Goal: Information Seeking & Learning: Learn about a topic

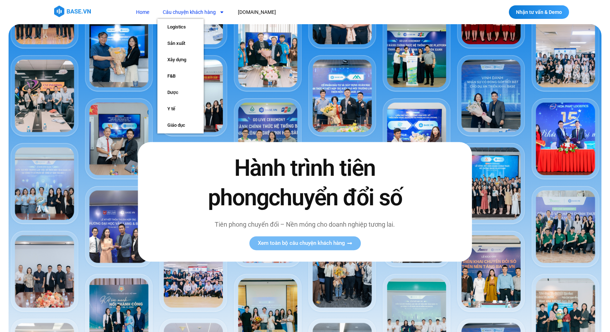
click at [225, 12] on link "Câu chuyện khách hàng" at bounding box center [193, 12] width 72 height 13
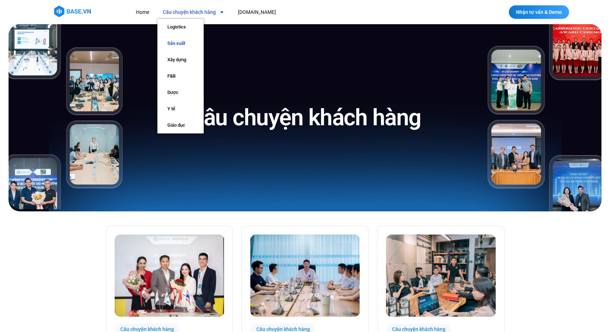
click at [179, 47] on link "Sản xuất" at bounding box center [180, 43] width 46 height 16
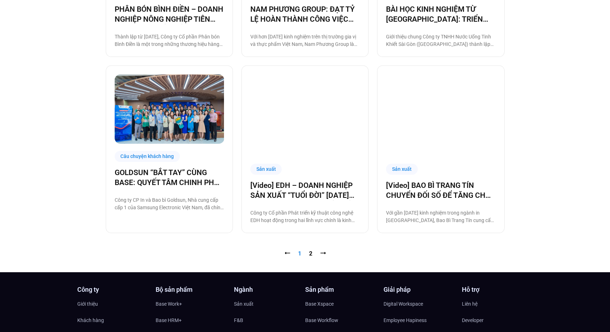
scroll to position [691, 0]
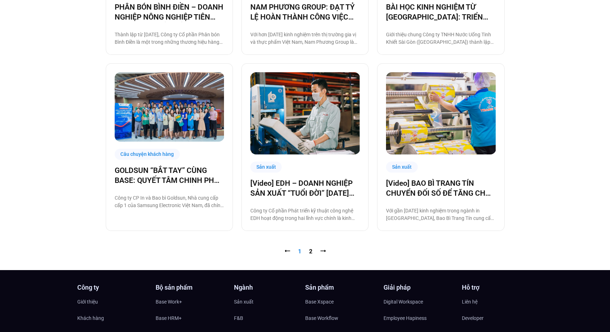
click at [308, 253] on nav "⭠ Trang 1 Trang 2 ⭢" at bounding box center [305, 251] width 399 height 9
click at [450, 167] on div "Sản xuất [Video] BAO BÌ TRANG TÍN CHUYỂN ĐỐI SỐ ĐỂ TĂNG CHẤT LƯỢNG, GIẢM CHI PH…" at bounding box center [440, 147] width 127 height 168
click at [445, 187] on link "[Video] BAO BÌ TRANG TÍN CHUYỂN ĐỐI SỐ ĐỂ TĂNG CHẤT LƯỢNG, GIẢM CHI PHÍ" at bounding box center [440, 188] width 109 height 20
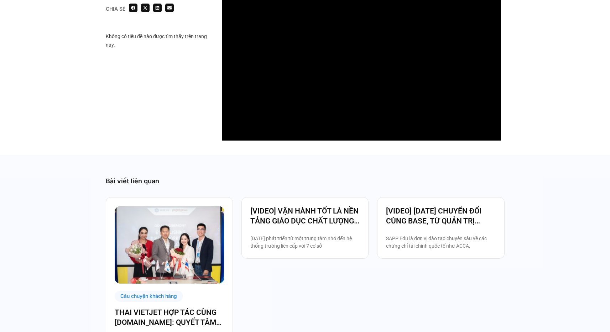
scroll to position [630, 0]
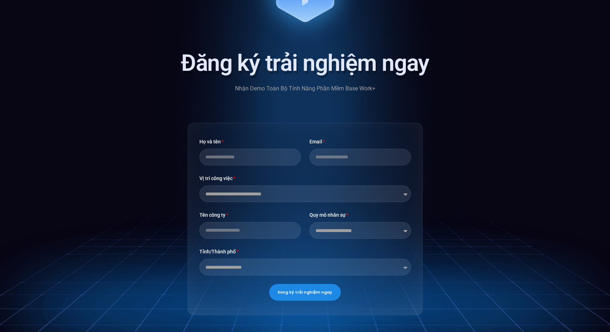
scroll to position [0, 0]
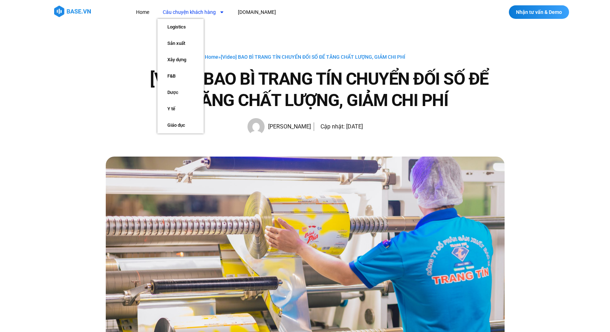
click at [226, 18] on link "Câu chuyện khách hàng" at bounding box center [193, 12] width 72 height 13
click at [192, 15] on link "Câu chuyện khách hàng" at bounding box center [193, 12] width 72 height 13
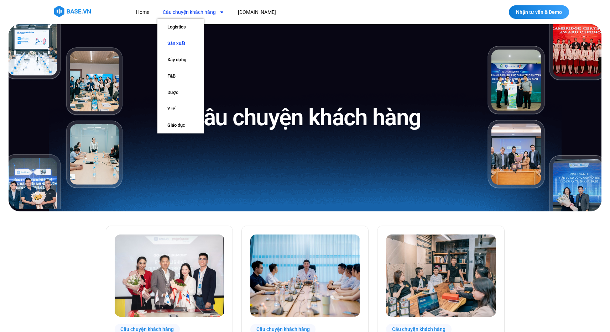
click at [183, 38] on link "Sản xuất" at bounding box center [180, 43] width 46 height 16
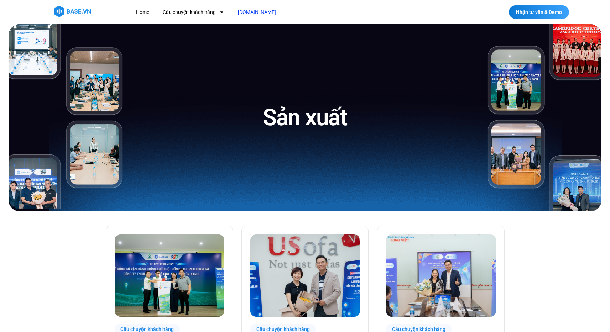
click at [247, 13] on link "[DOMAIN_NAME]" at bounding box center [256, 12] width 49 height 13
click at [544, 7] on link "Nhận tư vấn & Demo" at bounding box center [539, 12] width 60 height 14
